Goal: Find specific page/section: Find specific page/section

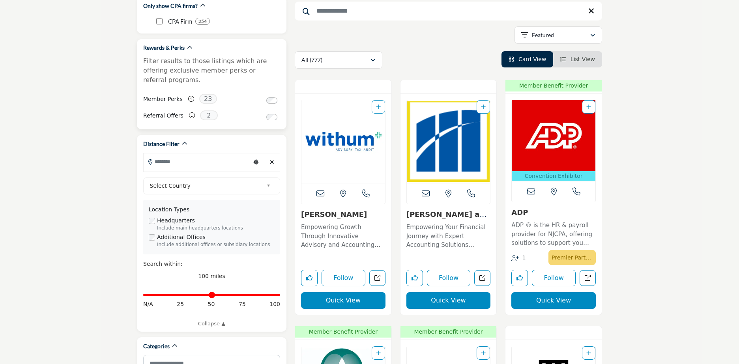
scroll to position [118, 0]
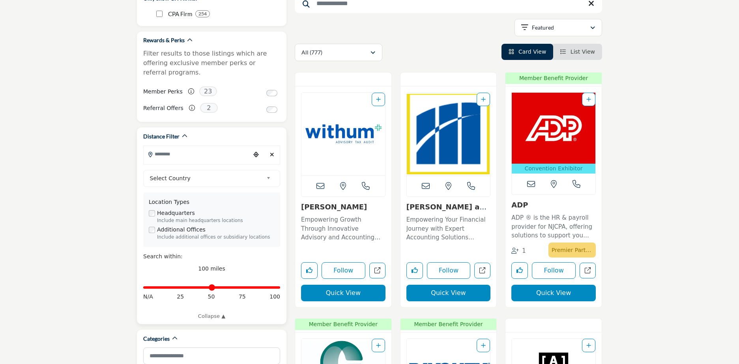
click at [196, 150] on input "Search Location" at bounding box center [197, 153] width 107 height 15
type input "*****"
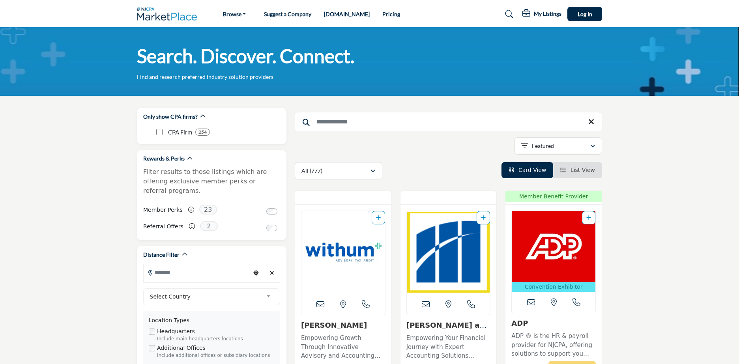
scroll to position [39, 0]
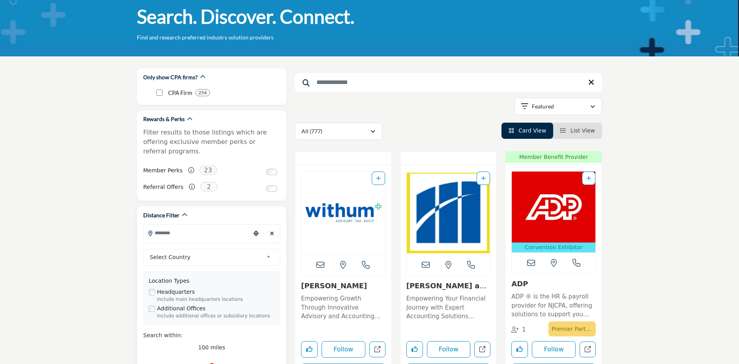
click at [267, 252] on b at bounding box center [269, 257] width 7 height 10
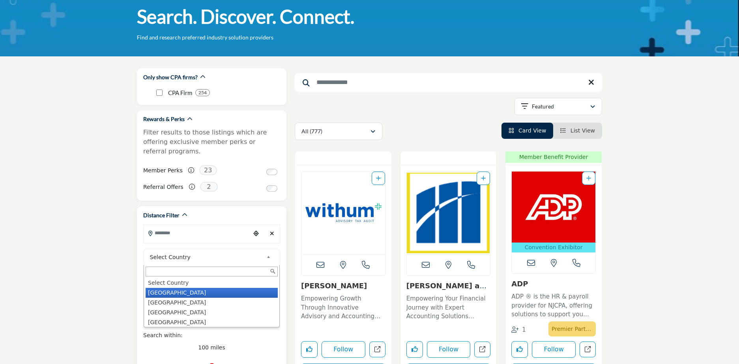
click at [158, 288] on li "[GEOGRAPHIC_DATA]" at bounding box center [212, 293] width 132 height 10
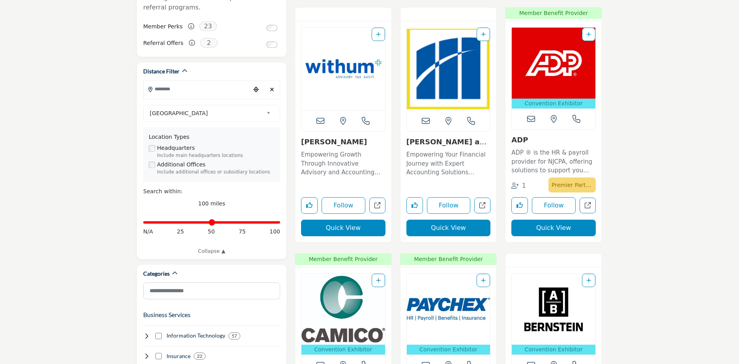
scroll to position [197, 0]
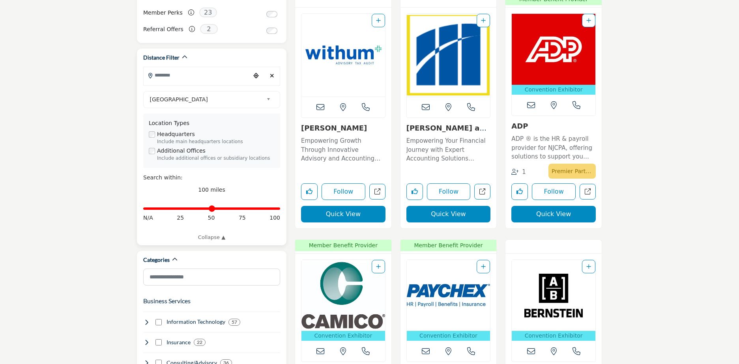
click at [200, 208] on input "Distance in miles" at bounding box center [211, 209] width 137 height 2
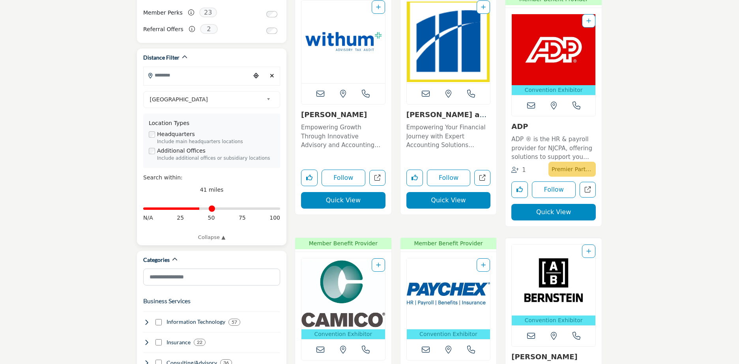
drag, startPoint x: 180, startPoint y: 202, endPoint x: 182, endPoint y: 229, distance: 26.9
type input "**"
click at [179, 208] on input "Distance in miles" at bounding box center [211, 209] width 137 height 2
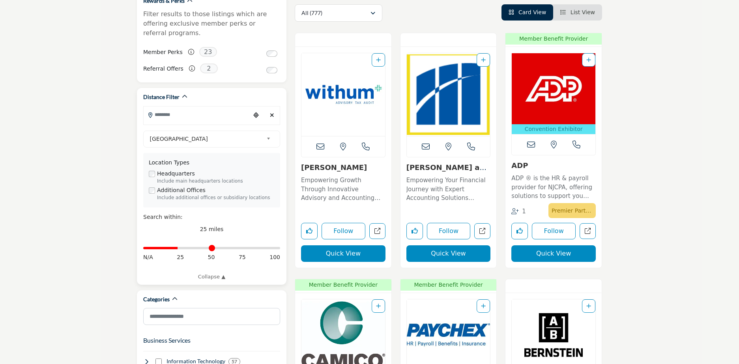
click at [180, 247] on input "Distance in miles" at bounding box center [211, 248] width 137 height 2
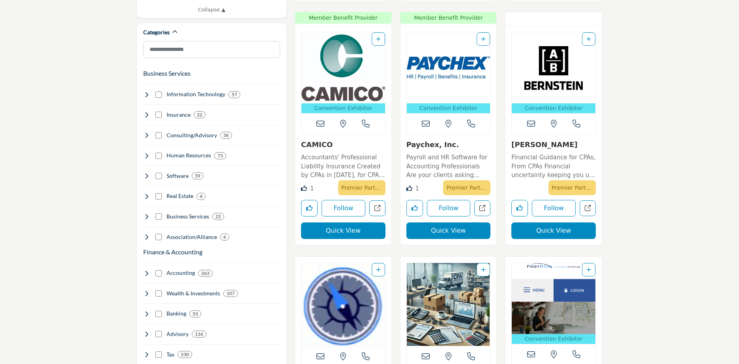
scroll to position [434, 0]
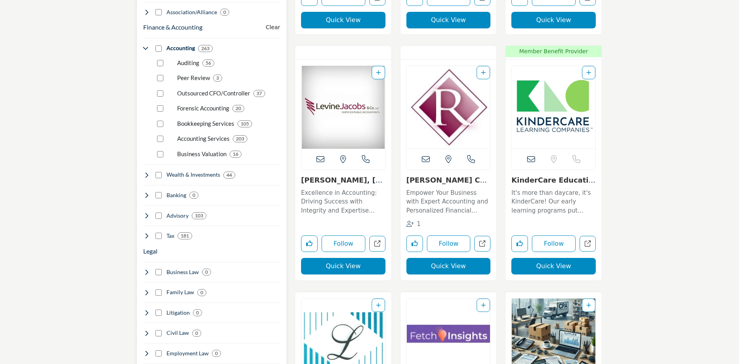
scroll to position [671, 0]
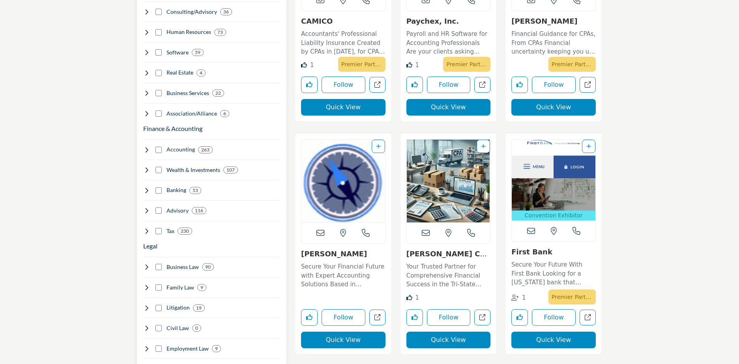
scroll to position [552, 0]
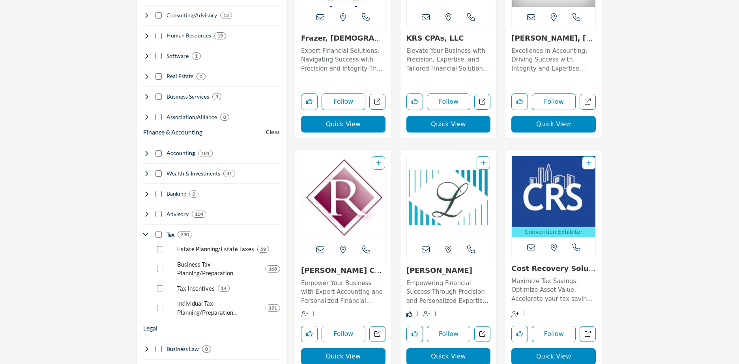
scroll to position [552, 0]
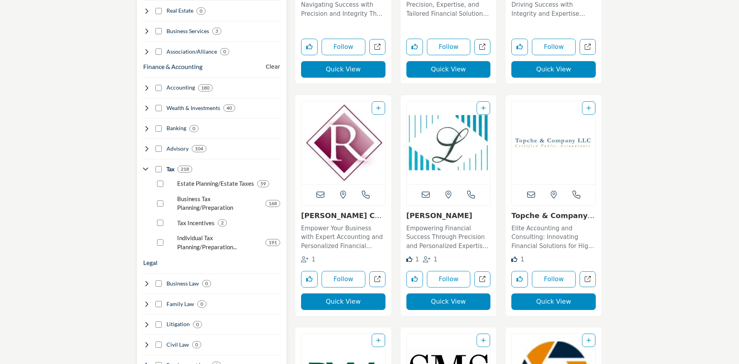
scroll to position [631, 0]
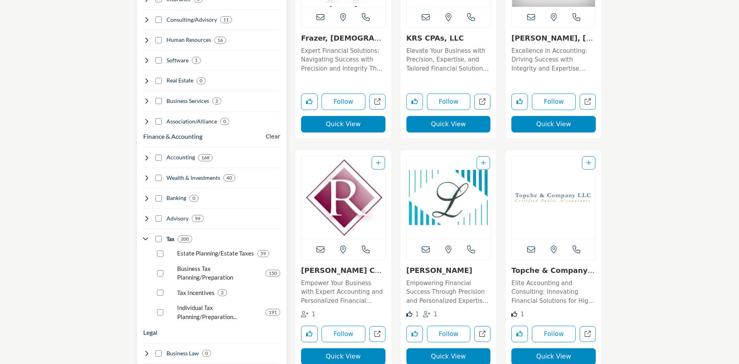
scroll to position [552, 0]
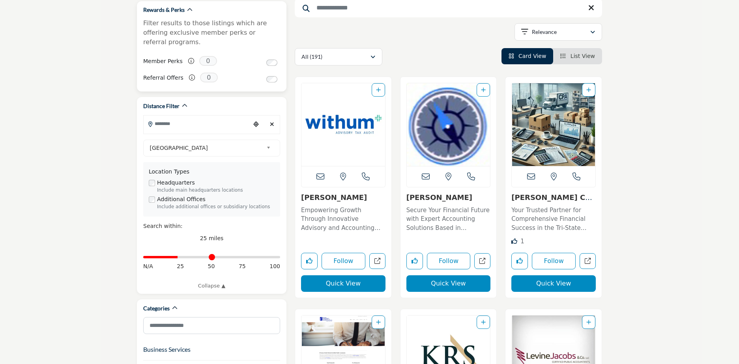
scroll to position [118, 0]
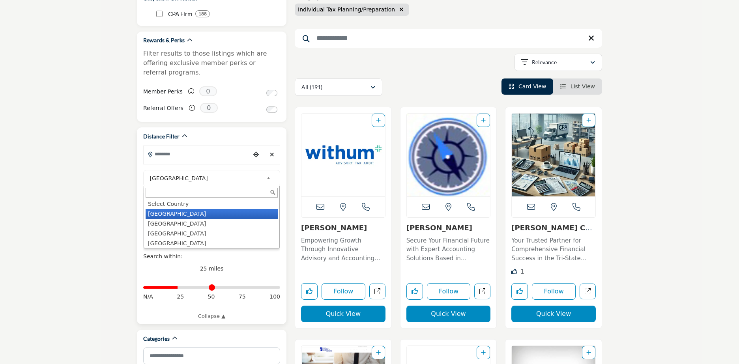
click at [273, 174] on b at bounding box center [269, 179] width 7 height 10
click at [165, 209] on li "[GEOGRAPHIC_DATA]" at bounding box center [212, 214] width 132 height 10
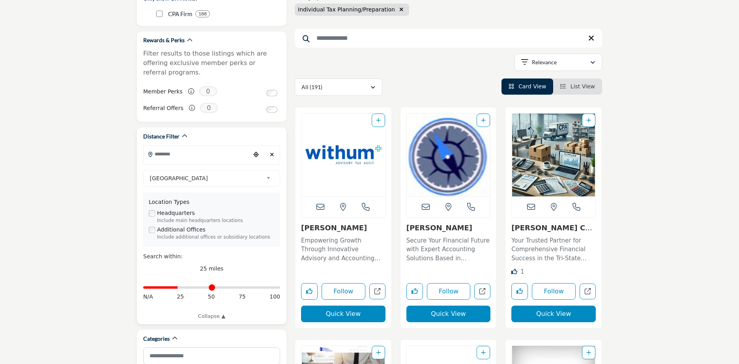
click at [166, 146] on input "Search Location" at bounding box center [197, 153] width 107 height 15
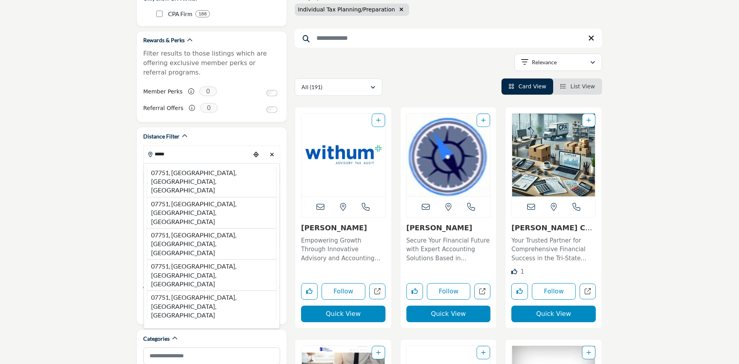
click at [205, 166] on li "07751, [GEOGRAPHIC_DATA], [GEOGRAPHIC_DATA], [GEOGRAPHIC_DATA]" at bounding box center [212, 181] width 130 height 31
type input "**********"
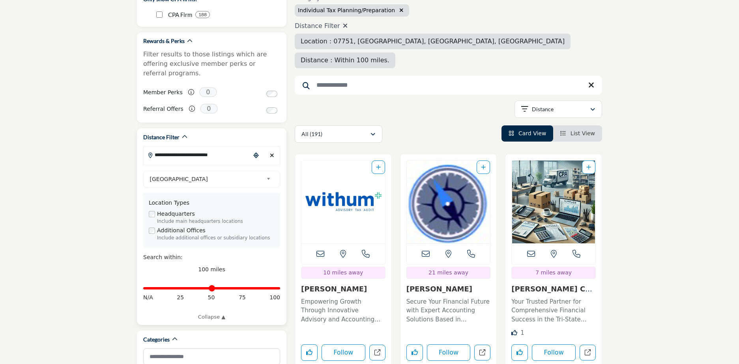
scroll to position [4, 0]
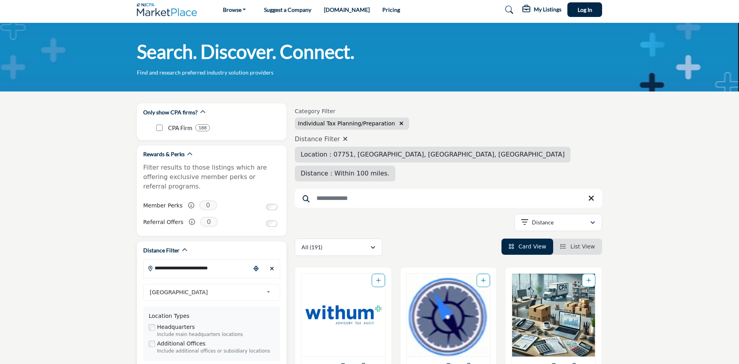
click at [185, 162] on div "Rewards & Perks Filter results to those listings which are offering exclusive m…" at bounding box center [211, 172] width 137 height 44
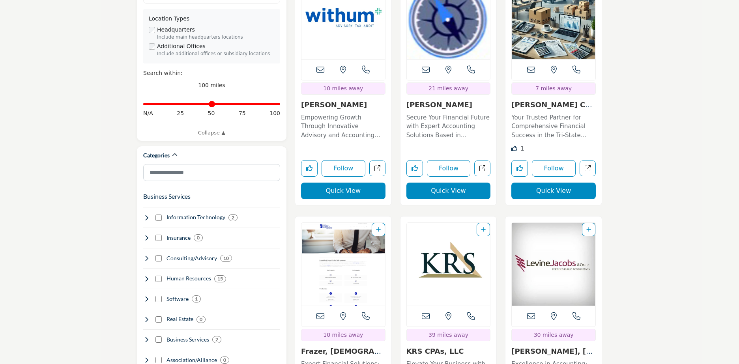
scroll to position [316, 0]
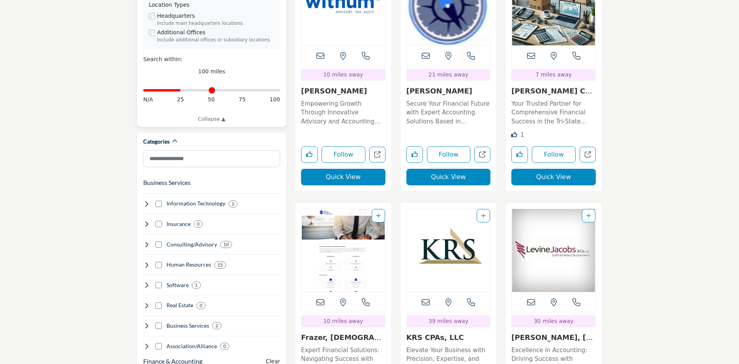
click at [182, 90] on input "Distance in miles" at bounding box center [211, 91] width 137 height 2
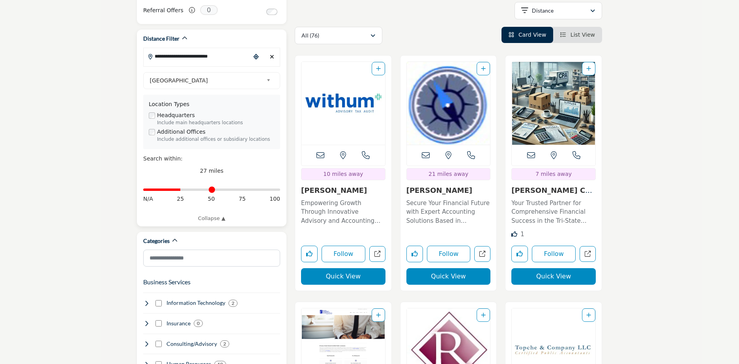
scroll to position [237, 0]
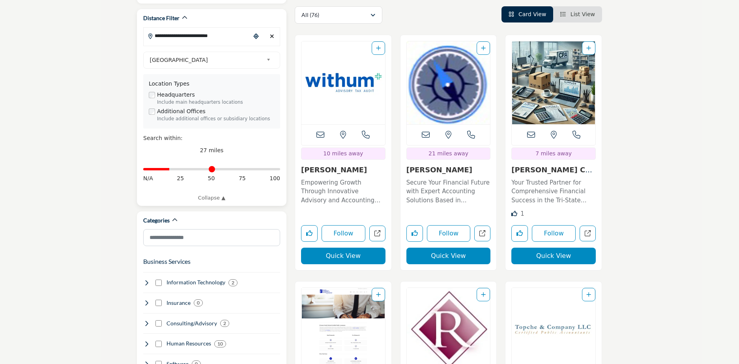
click at [172, 168] on input "Distance in miles" at bounding box center [211, 169] width 137 height 2
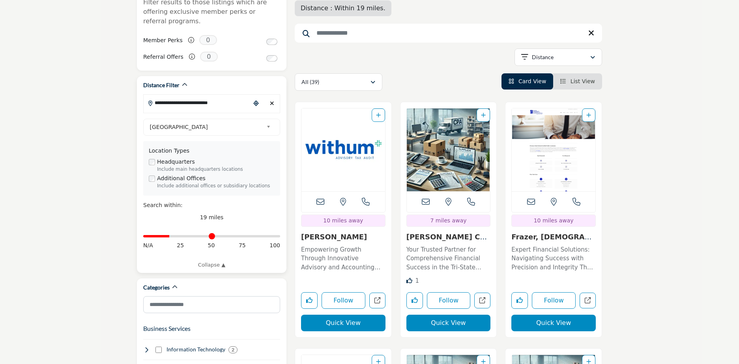
scroll to position [158, 0]
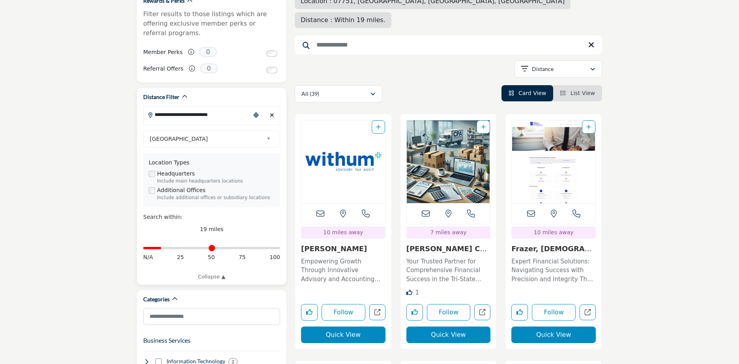
click at [164, 247] on input "Distance in miles" at bounding box center [211, 248] width 137 height 2
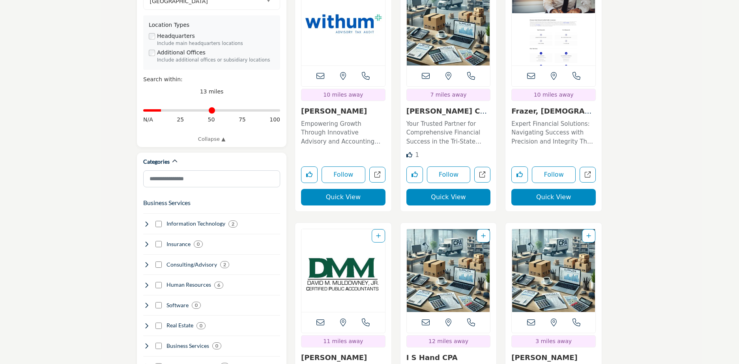
scroll to position [276, 0]
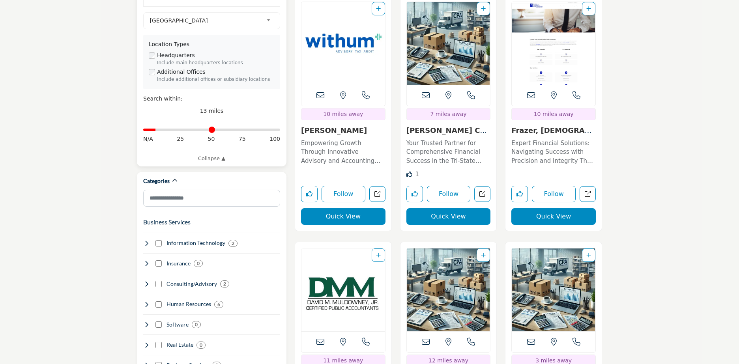
type input "*"
click at [158, 129] on input "Distance in miles" at bounding box center [211, 130] width 137 height 2
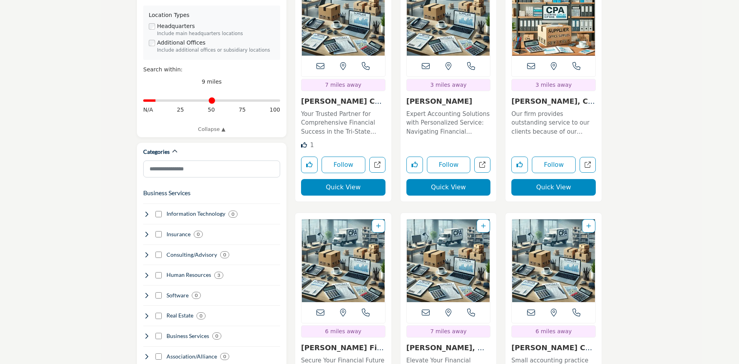
scroll to position [237, 0]
